Goal: Task Accomplishment & Management: Manage account settings

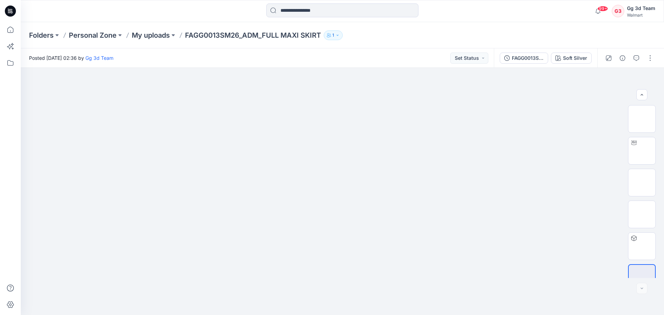
scroll to position [14, 0]
click at [585, 240] on div at bounding box center [343, 191] width 644 height 247
click at [140, 34] on p "My uploads" at bounding box center [151, 35] width 38 height 10
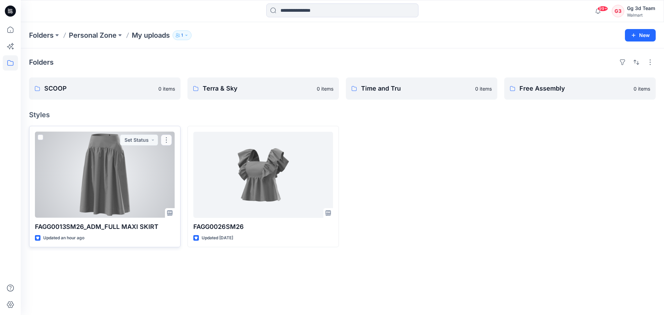
click at [130, 175] on div at bounding box center [105, 175] width 140 height 86
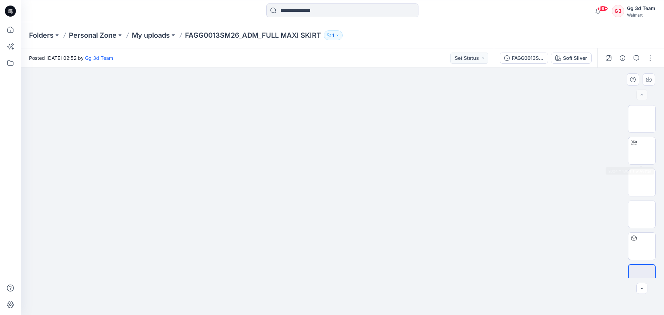
click at [474, 88] on img at bounding box center [343, 88] width 346 height 0
drag, startPoint x: 378, startPoint y: 185, endPoint x: 288, endPoint y: 173, distance: 90.7
click at [642, 233] on img at bounding box center [642, 233] width 0 height 0
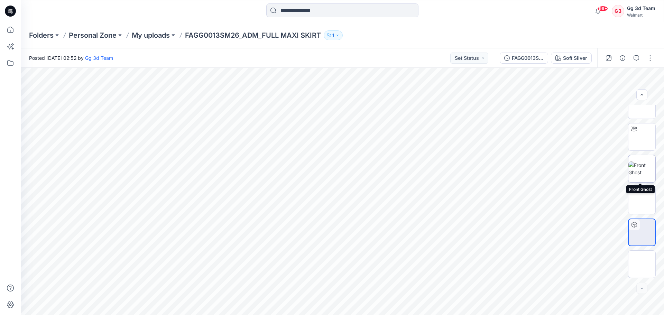
click at [636, 168] on img at bounding box center [642, 169] width 27 height 15
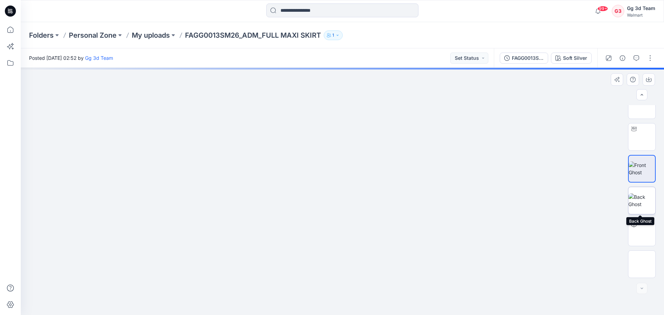
click at [642, 193] on img at bounding box center [642, 200] width 27 height 15
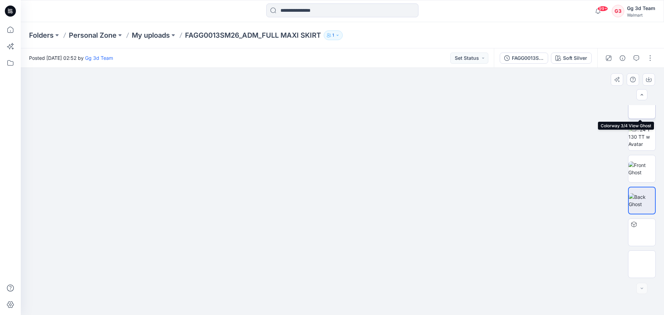
click at [641, 114] on img at bounding box center [642, 105] width 27 height 22
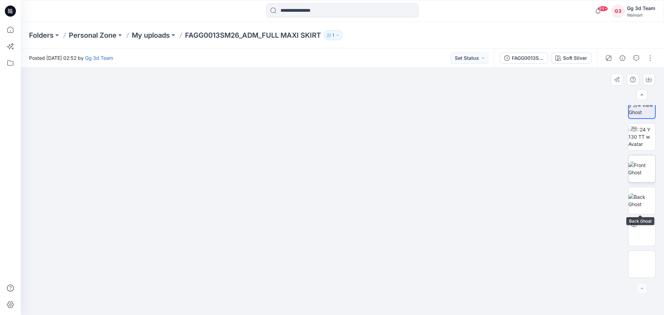
click at [639, 172] on img at bounding box center [642, 169] width 27 height 15
click at [640, 193] on img at bounding box center [642, 200] width 27 height 15
click at [640, 227] on img at bounding box center [642, 232] width 27 height 27
click at [642, 264] on img at bounding box center [642, 264] width 0 height 0
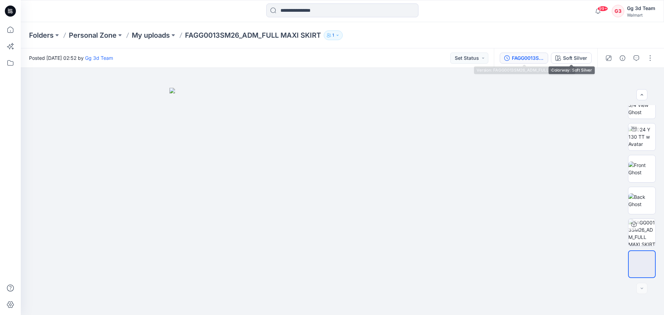
click at [535, 61] on div "FAGG0013SM26_ADM_FULL MAXI SKIRT" at bounding box center [528, 58] width 32 height 8
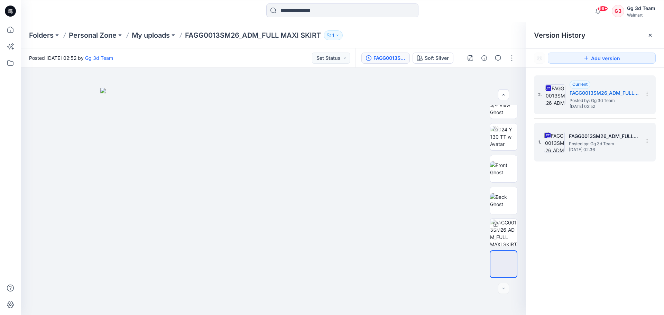
click at [592, 150] on span "Thursday, September 04, 2025 02:36" at bounding box center [603, 149] width 69 height 5
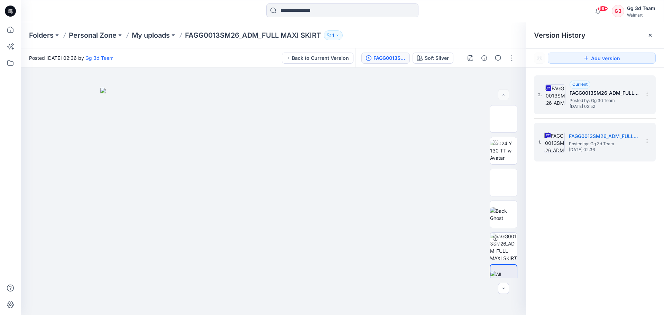
click at [596, 97] on span "Posted by: Gg 3d Team" at bounding box center [604, 100] width 69 height 7
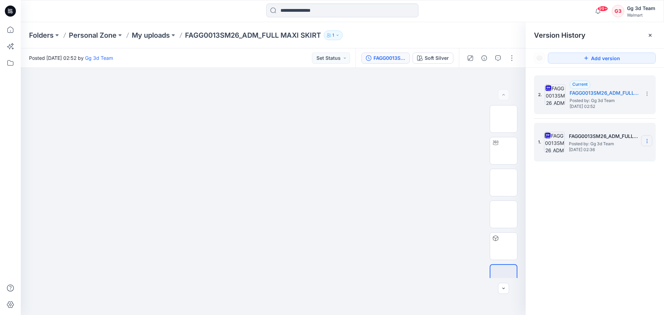
click at [651, 138] on section at bounding box center [647, 140] width 11 height 11
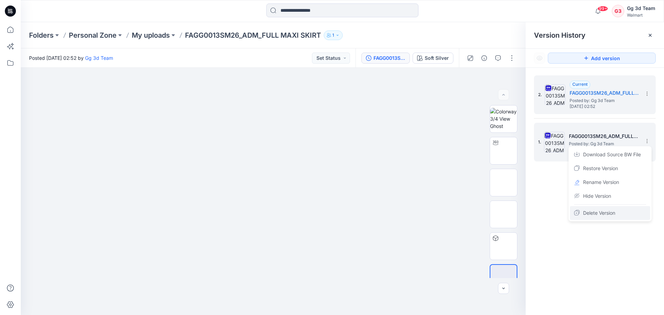
click at [599, 214] on span "Delete Version" at bounding box center [600, 213] width 32 height 8
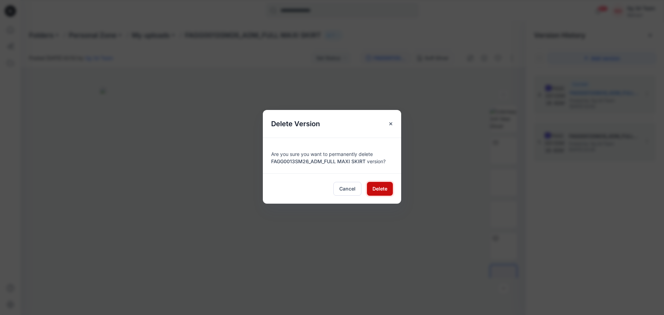
click at [378, 192] on span "Delete" at bounding box center [380, 188] width 15 height 7
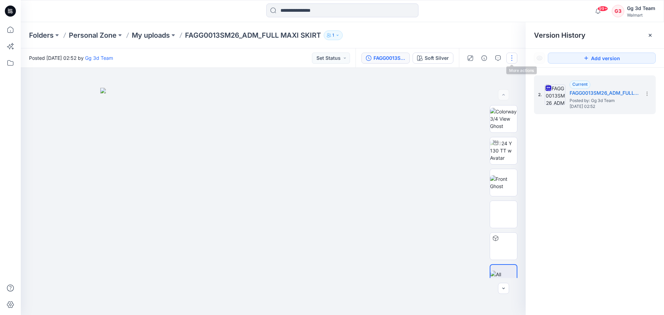
click at [508, 56] on button "button" at bounding box center [512, 58] width 11 height 11
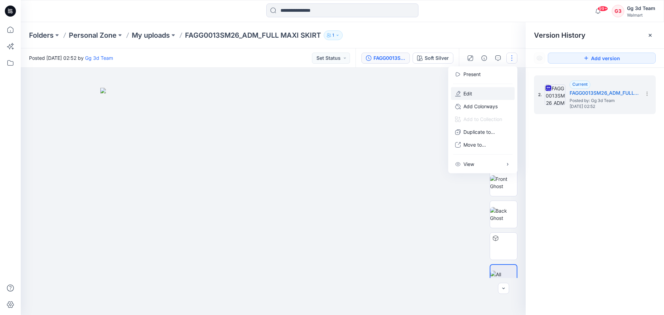
click at [476, 96] on button "Edit" at bounding box center [483, 93] width 64 height 13
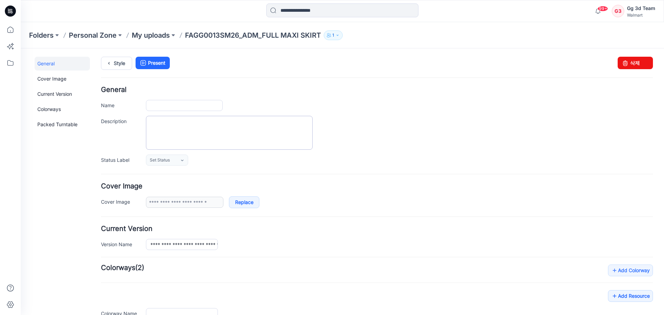
type input "**********"
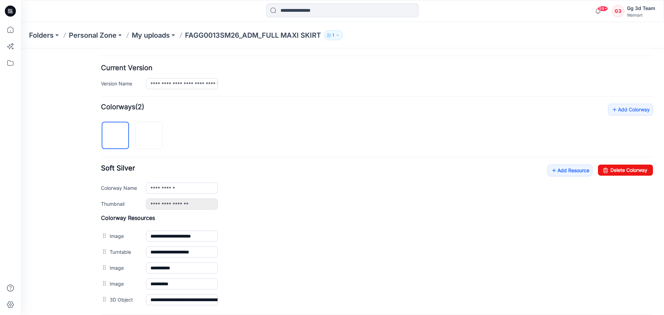
scroll to position [173, 0]
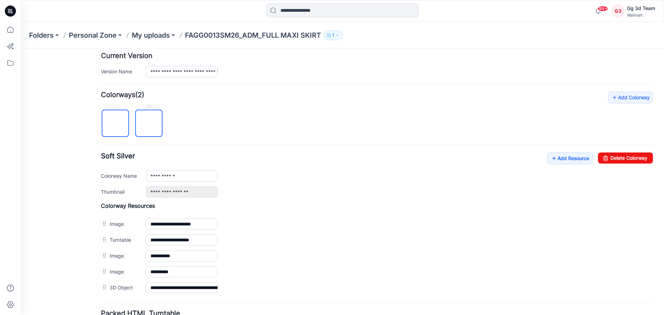
click at [149, 124] on img at bounding box center [149, 124] width 0 height 0
click at [152, 105] on div at bounding box center [148, 106] width 27 height 7
click at [389, 193] on div "**********" at bounding box center [399, 192] width 507 height 11
drag, startPoint x: 615, startPoint y: 160, endPoint x: 383, endPoint y: 74, distance: 247.1
click at [615, 160] on link "Delete Colorway" at bounding box center [625, 158] width 55 height 11
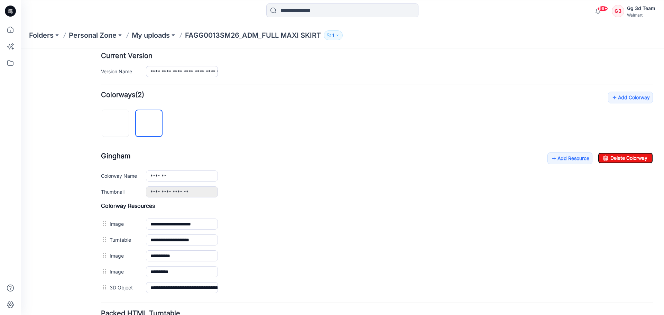
type input "**********"
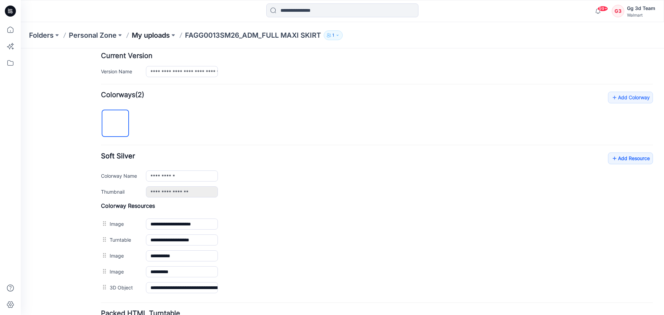
click at [145, 36] on p "My uploads" at bounding box center [151, 35] width 38 height 10
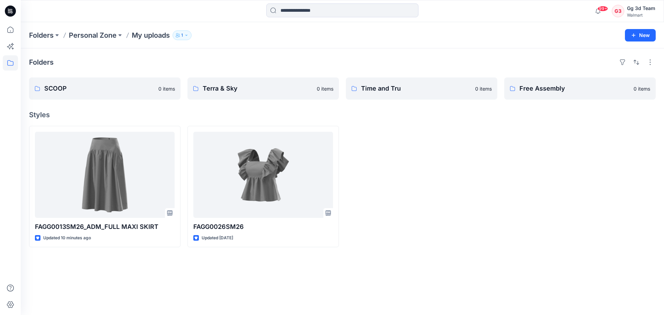
click at [408, 161] on div at bounding box center [422, 186] width 152 height 121
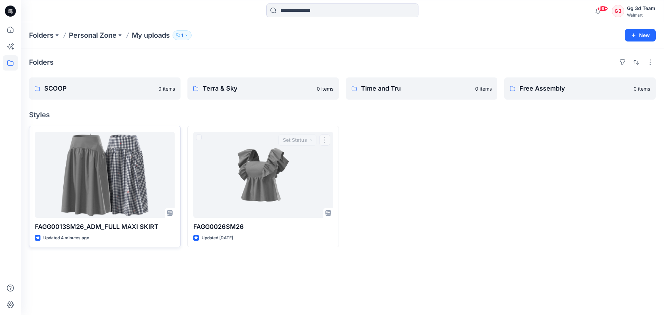
click at [36, 174] on div at bounding box center [105, 175] width 140 height 86
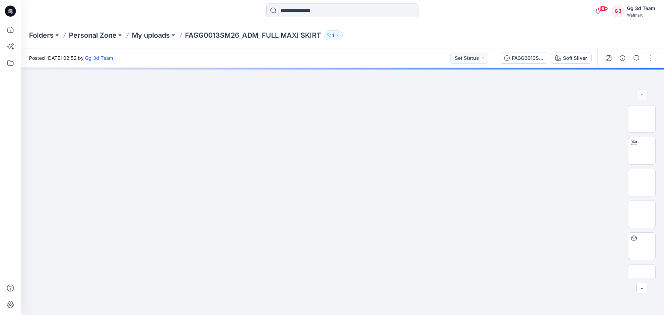
click at [388, 64] on div "Posted Thursday, September 04, 2025 02:52 by Gg 3d Team Set Status" at bounding box center [257, 57] width 473 height 19
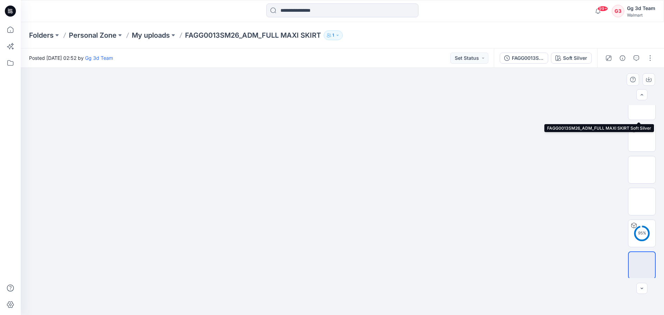
scroll to position [173, 0]
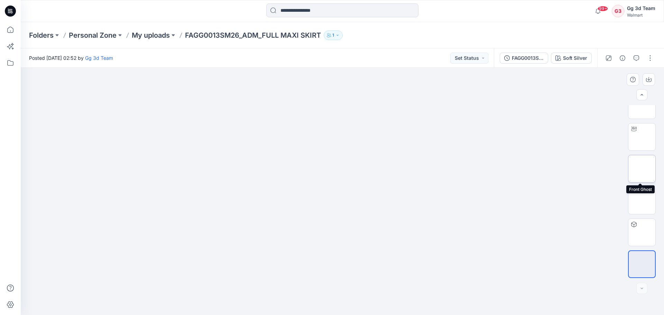
click at [642, 169] on img at bounding box center [642, 169] width 0 height 0
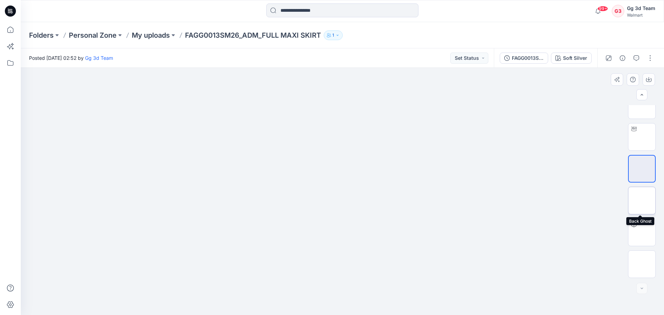
click at [642, 201] on img at bounding box center [642, 201] width 0 height 0
click at [146, 34] on p "My uploads" at bounding box center [151, 35] width 38 height 10
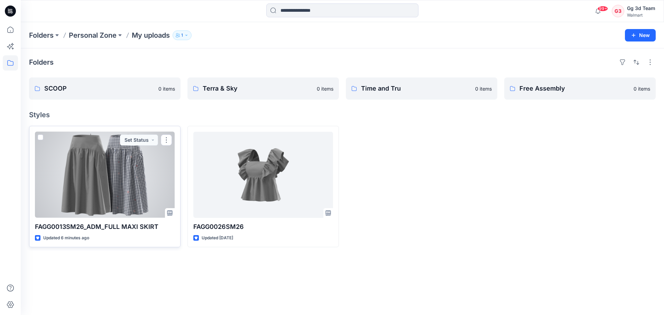
click at [117, 183] on div at bounding box center [105, 175] width 140 height 86
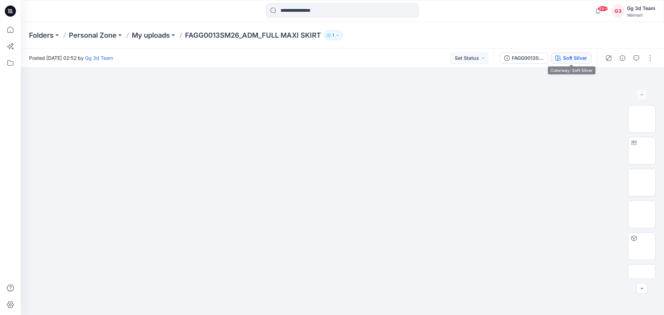
click at [575, 62] on button "Soft Silver" at bounding box center [571, 58] width 41 height 11
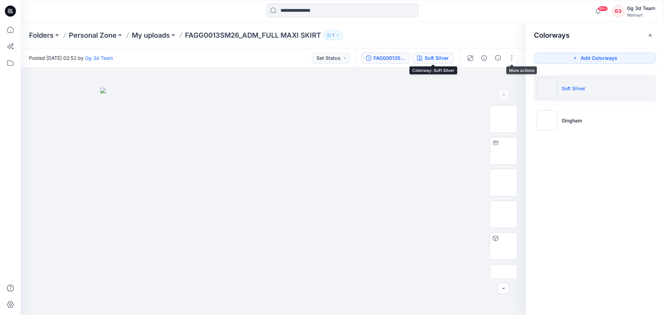
click at [377, 61] on div "FAGG0013SM26_ADM_FULL MAXI SKIRT" at bounding box center [390, 58] width 32 height 8
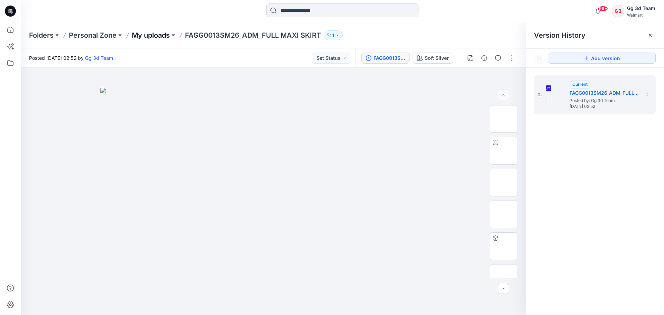
click at [150, 34] on p "My uploads" at bounding box center [151, 35] width 38 height 10
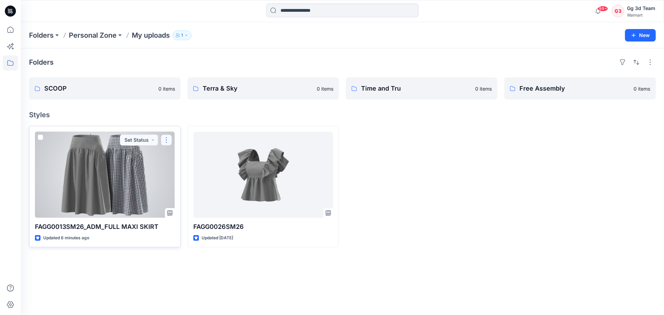
click at [169, 141] on button "button" at bounding box center [166, 140] width 11 height 11
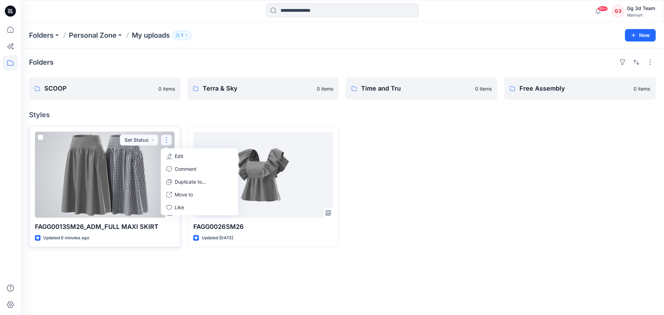
click at [101, 178] on div at bounding box center [105, 175] width 140 height 86
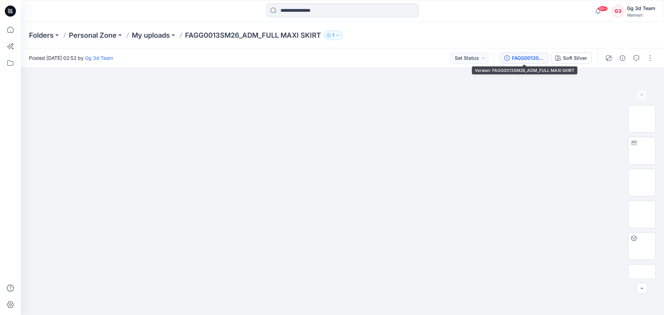
click at [541, 57] on div "FAGG0013SM26_ADM_FULL MAXI SKIRT" at bounding box center [528, 58] width 32 height 8
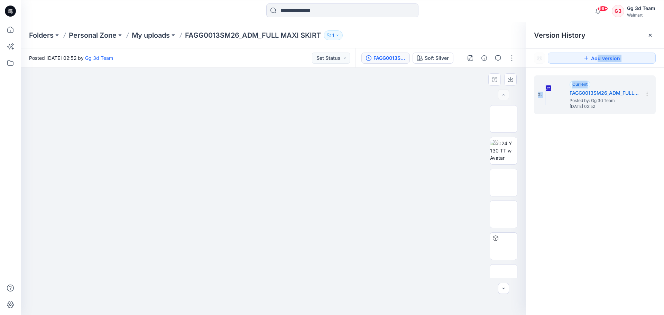
drag, startPoint x: 599, startPoint y: 64, endPoint x: 523, endPoint y: 72, distance: 77.2
click at [599, 72] on div "Version History Add version 2. Current FAGG0013SM26_ADM_FULL MAXI SKIRT Posted …" at bounding box center [595, 168] width 138 height 293
click at [513, 55] on button "button" at bounding box center [512, 58] width 11 height 11
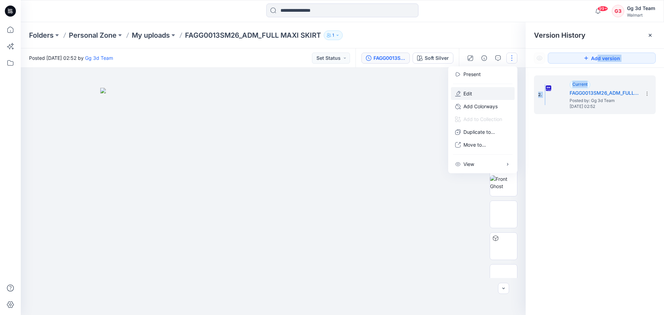
click at [464, 94] on p "Edit" at bounding box center [468, 93] width 9 height 7
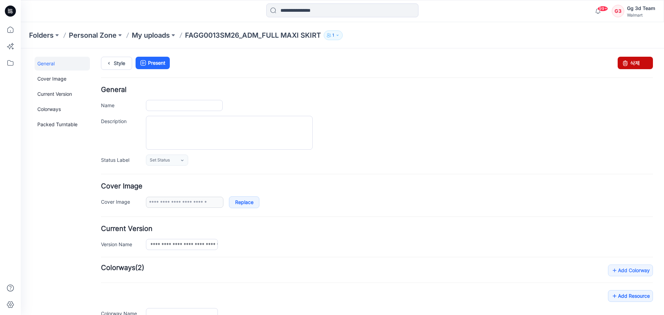
click at [629, 60] on link "삭제" at bounding box center [635, 63] width 35 height 12
type input "**********"
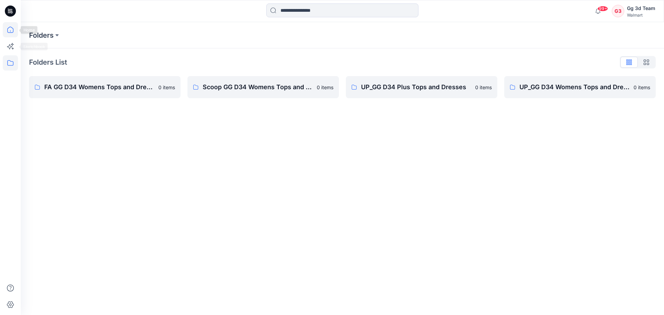
click at [13, 28] on icon at bounding box center [10, 29] width 15 height 15
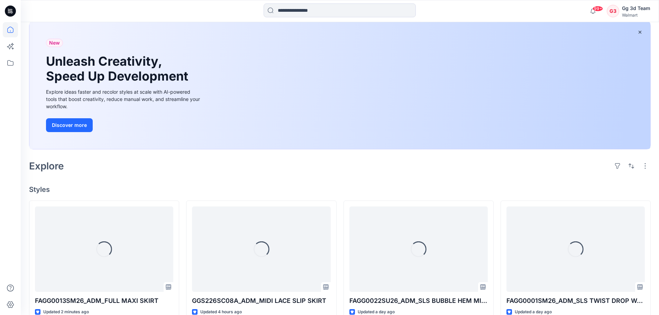
scroll to position [104, 0]
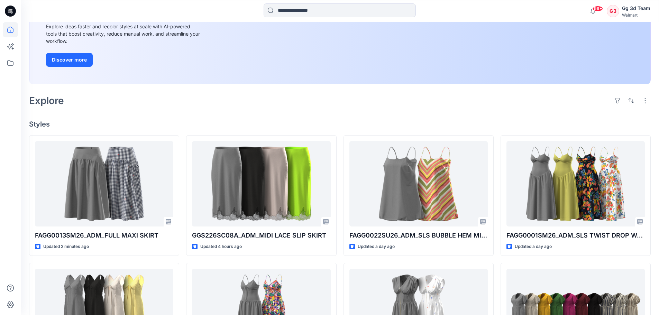
click at [504, 118] on div "Welcome back, Gg 3d New New Unleash Creativity, Speed Up Development Explore id…" at bounding box center [340, 231] width 639 height 627
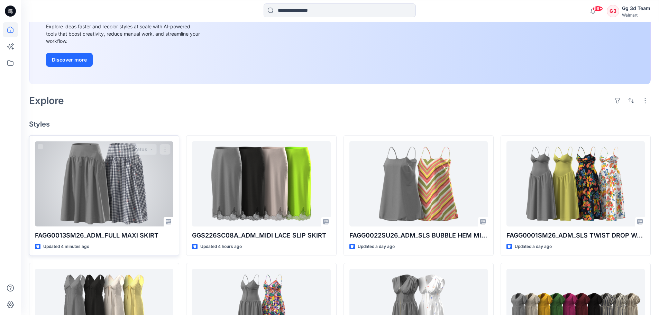
click at [100, 196] on div at bounding box center [104, 183] width 138 height 85
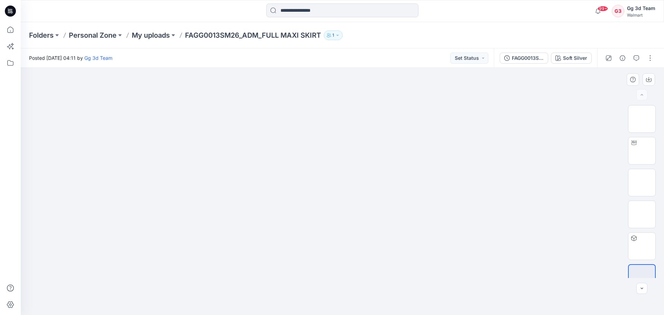
drag, startPoint x: 471, startPoint y: 207, endPoint x: 444, endPoint y: 207, distance: 26.6
click at [444, 88] on img at bounding box center [343, 88] width 346 height 0
click at [642, 151] on img at bounding box center [642, 151] width 0 height 0
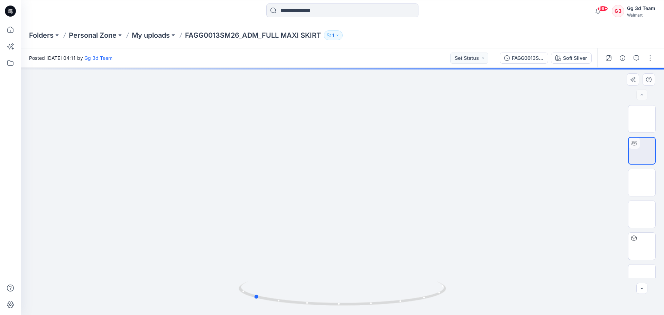
drag, startPoint x: 375, startPoint y: 238, endPoint x: 288, endPoint y: 245, distance: 87.5
click at [288, 245] on div at bounding box center [343, 191] width 644 height 247
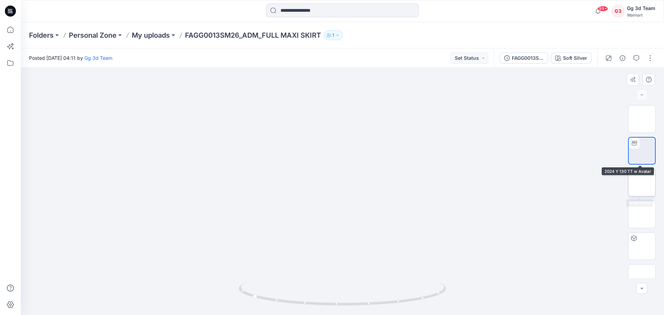
click at [642, 183] on img at bounding box center [642, 183] width 0 height 0
click at [642, 151] on img at bounding box center [642, 151] width 0 height 0
drag, startPoint x: 354, startPoint y: 248, endPoint x: 171, endPoint y: 244, distance: 183.5
click at [171, 244] on div at bounding box center [343, 191] width 644 height 247
click at [644, 179] on img at bounding box center [642, 182] width 27 height 15
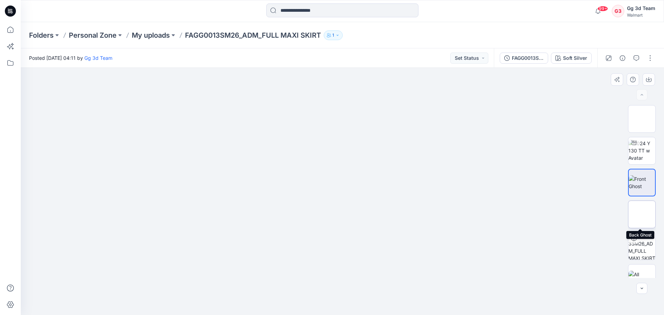
click at [642, 215] on img at bounding box center [642, 215] width 0 height 0
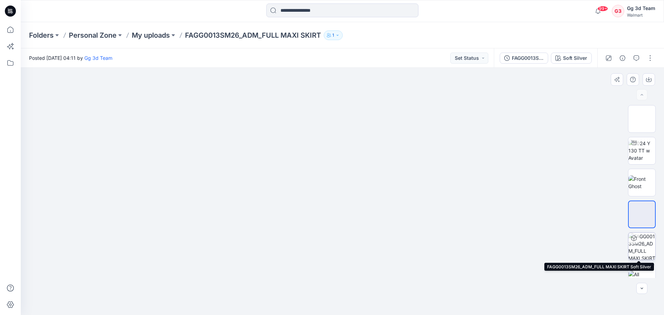
click at [644, 243] on img at bounding box center [642, 246] width 27 height 27
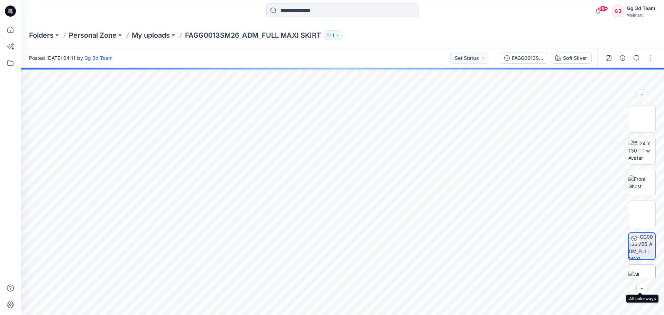
click at [643, 268] on div at bounding box center [643, 278] width 28 height 28
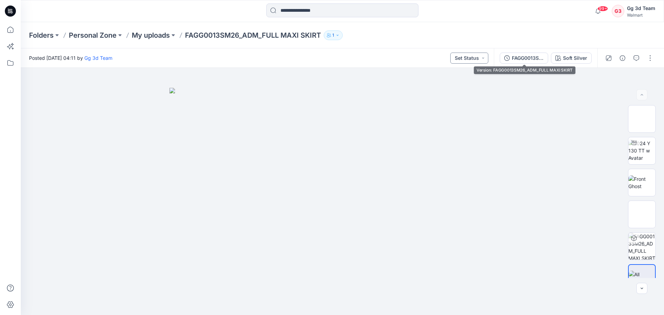
click at [481, 59] on button "Set Status" at bounding box center [470, 58] width 38 height 11
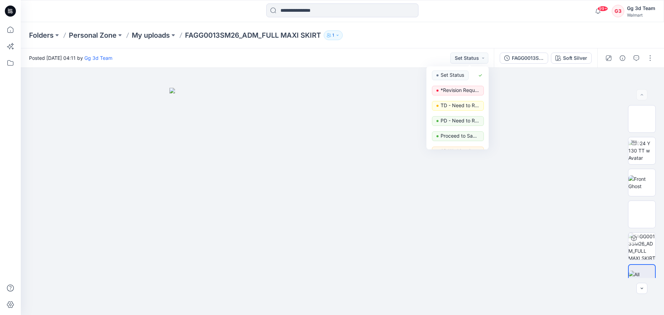
click at [490, 30] on div "Folders Personal Zone My uploads FAGG0013SM26_ADM_FULL MAXI SKIRT 1" at bounding box center [315, 35] width 573 height 10
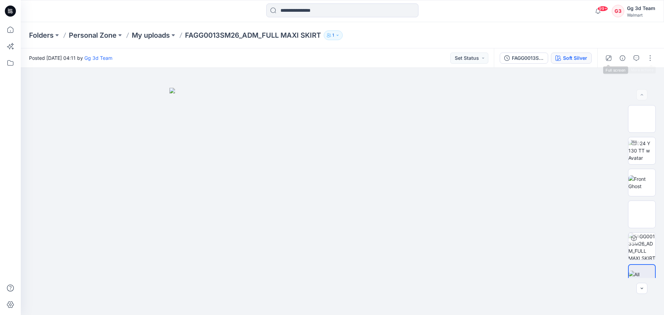
click at [570, 60] on div "Soft Silver" at bounding box center [575, 58] width 24 height 8
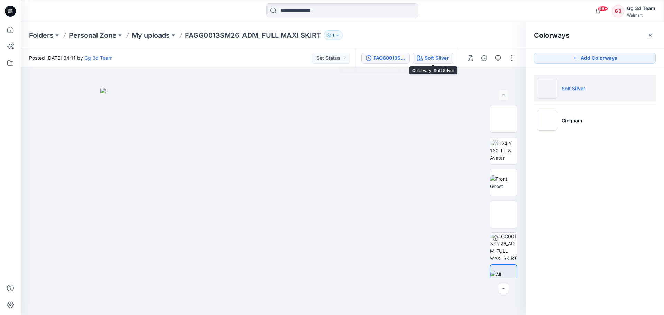
click at [403, 58] on div "FAGG0013SM26_ADM_FULL MAXI SKIRT" at bounding box center [390, 58] width 32 height 8
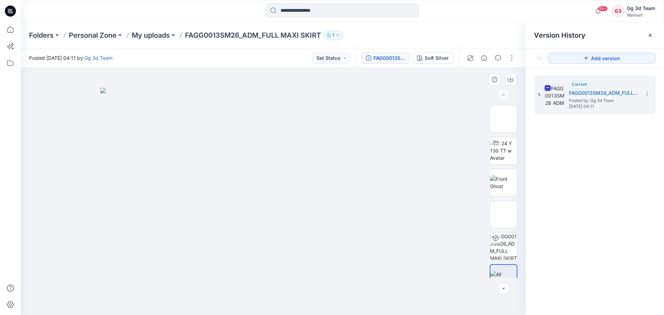
click at [405, 130] on img at bounding box center [273, 202] width 346 height 228
click at [226, 35] on p "FAGG0013SM26_ADM_FULL MAXI SKIRT" at bounding box center [253, 35] width 136 height 10
click at [160, 36] on p "My uploads" at bounding box center [151, 35] width 38 height 10
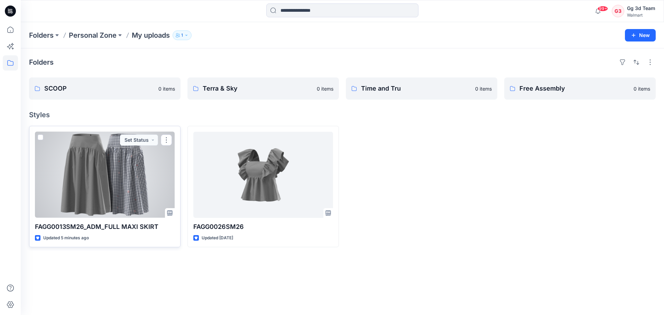
click at [138, 198] on div at bounding box center [105, 175] width 140 height 86
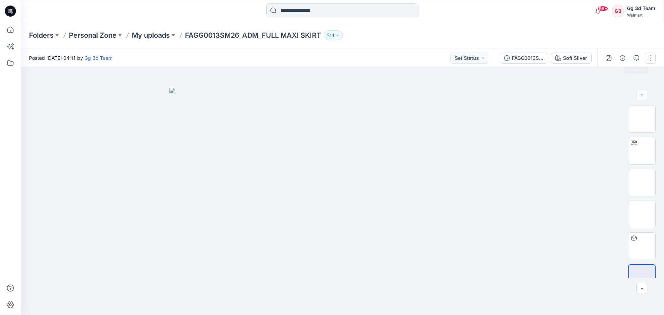
click at [650, 58] on button "button" at bounding box center [650, 58] width 11 height 11
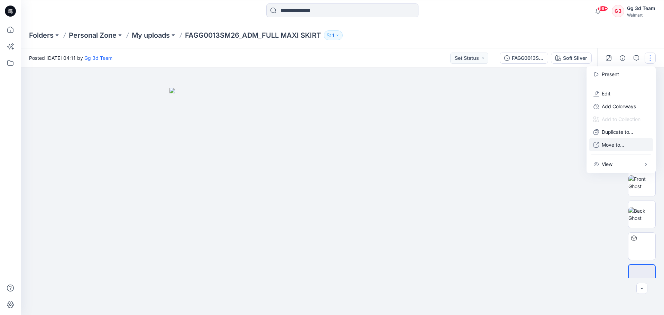
click at [618, 143] on p "Move to..." at bounding box center [613, 144] width 22 height 7
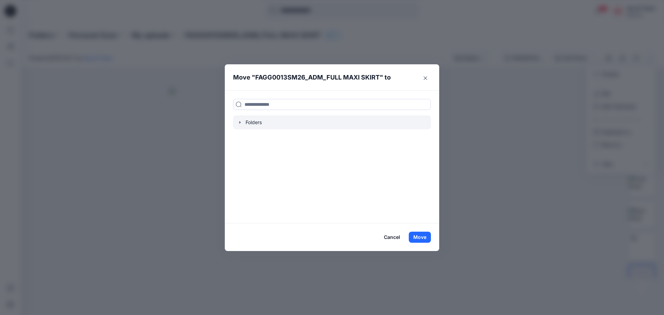
click at [240, 123] on icon "button" at bounding box center [239, 122] width 1 height 2
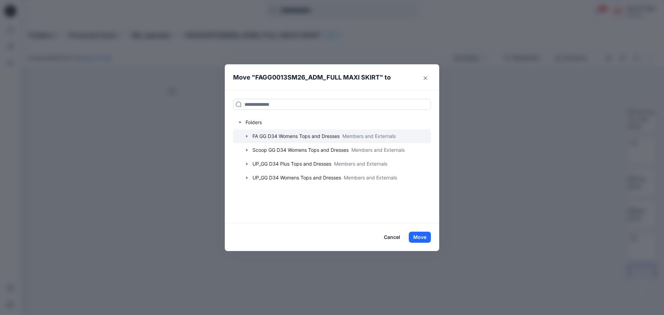
click at [240, 138] on div at bounding box center [332, 136] width 198 height 14
click at [243, 138] on div at bounding box center [332, 136] width 198 height 14
click at [249, 138] on icon "button" at bounding box center [247, 137] width 6 height 6
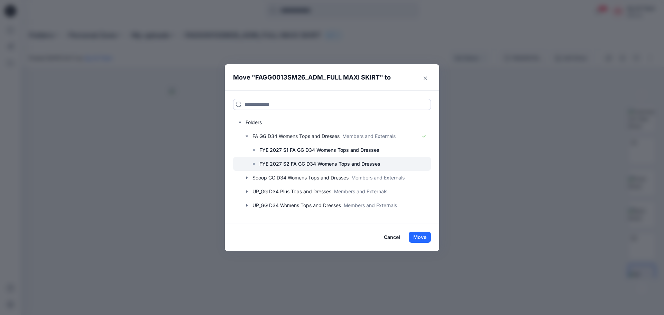
click at [278, 161] on p "FYE 2027 S2 FA GG D34 Womens Tops and Dresses" at bounding box center [320, 164] width 121 height 8
click at [429, 240] on button "Move" at bounding box center [420, 237] width 22 height 11
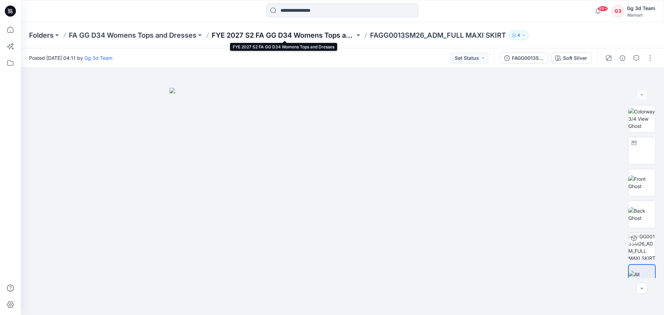
click at [309, 37] on p "FYE 2027 S2 FA GG D34 Womens Tops and Dresses" at bounding box center [283, 35] width 143 height 10
